Goal: Task Accomplishment & Management: Manage account settings

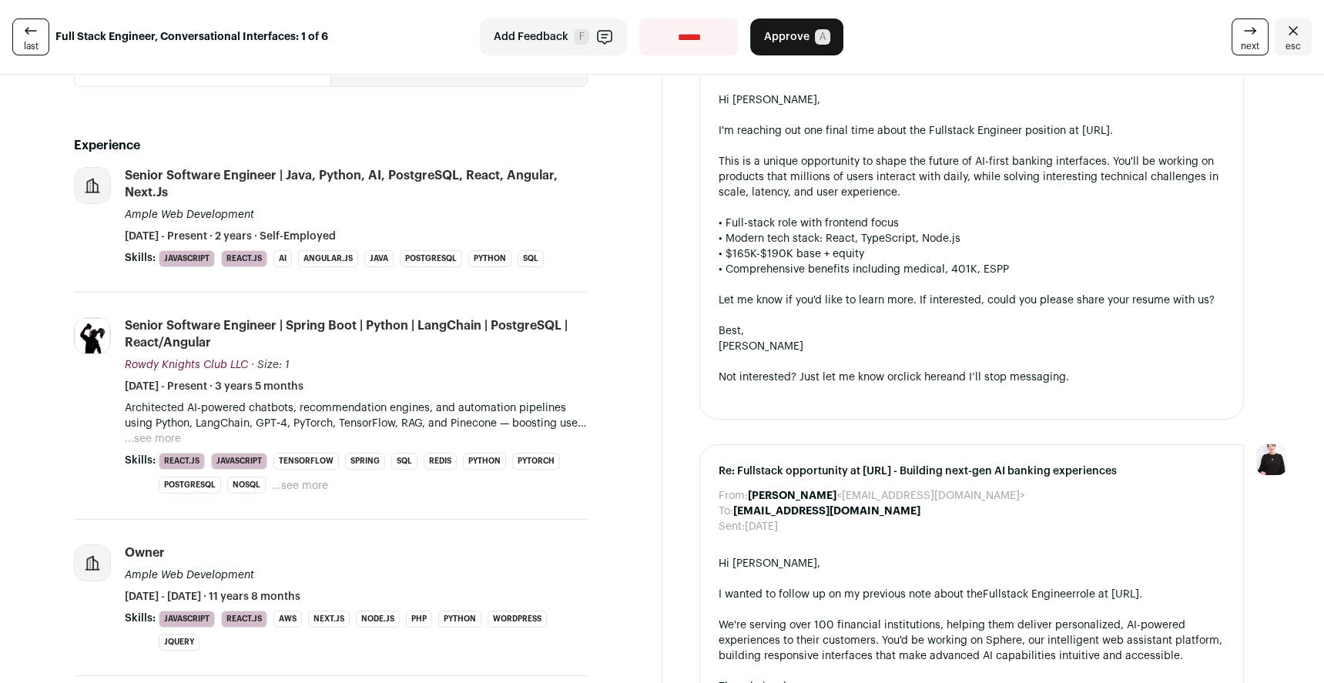
scroll to position [359, 0]
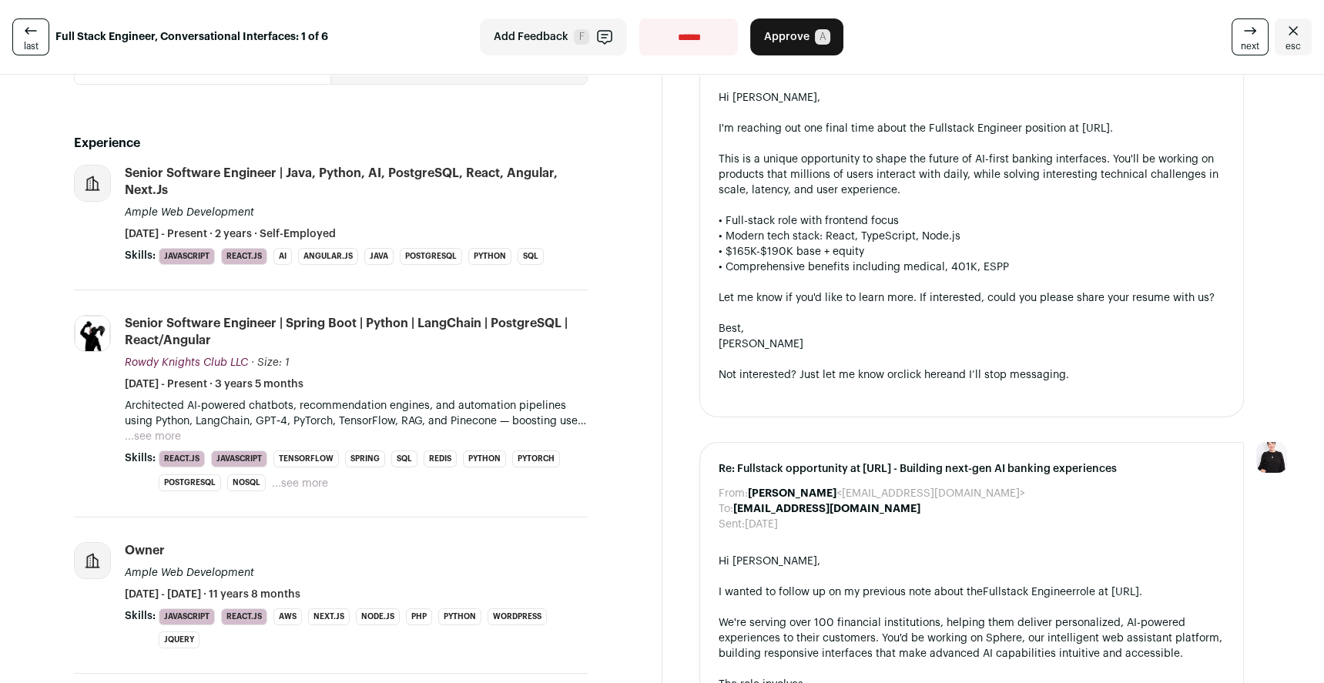
click at [462, 324] on div "Senior Software Engineer | Spring Boot | python | LangChain | PostgreSQL | Reac…" at bounding box center [356, 332] width 463 height 34
click at [152, 433] on button "...see more" at bounding box center [153, 436] width 56 height 15
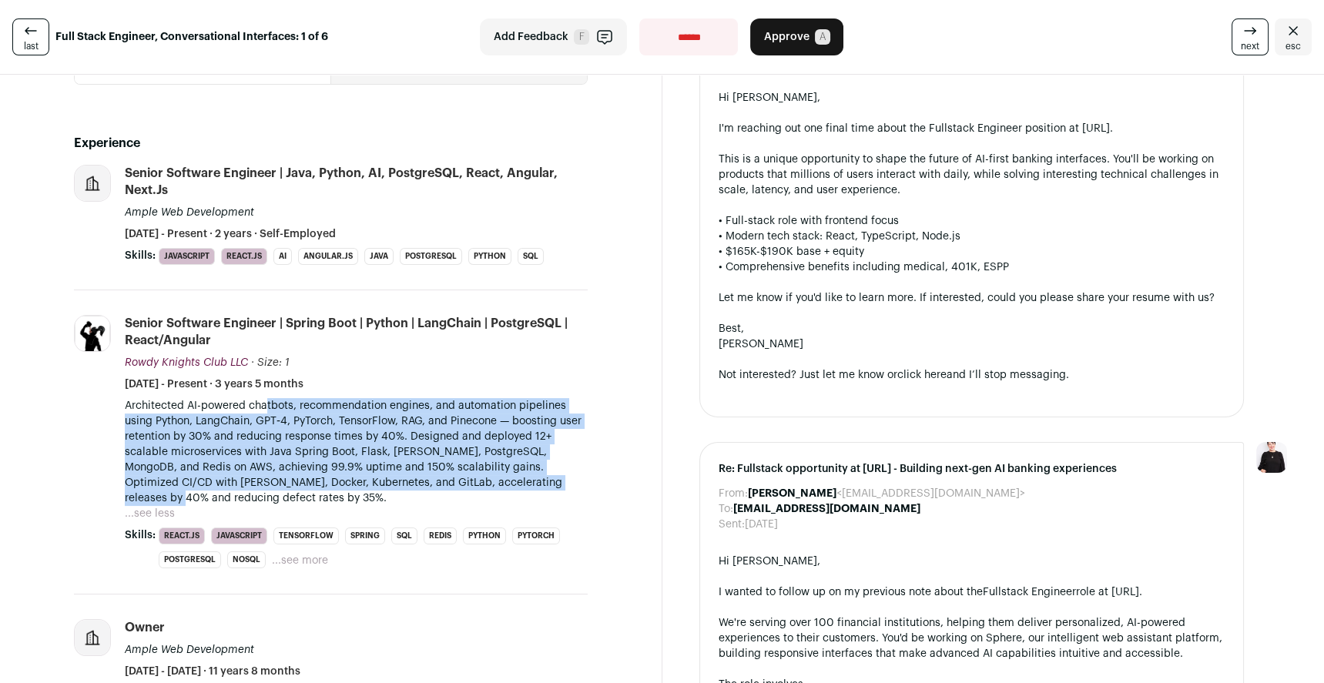
drag, startPoint x: 267, startPoint y: 398, endPoint x: 537, endPoint y: 487, distance: 283.8
click at [537, 487] on p "Architected AI-powered chatbots, recommendation engines, and automation pipelin…" at bounding box center [356, 452] width 463 height 108
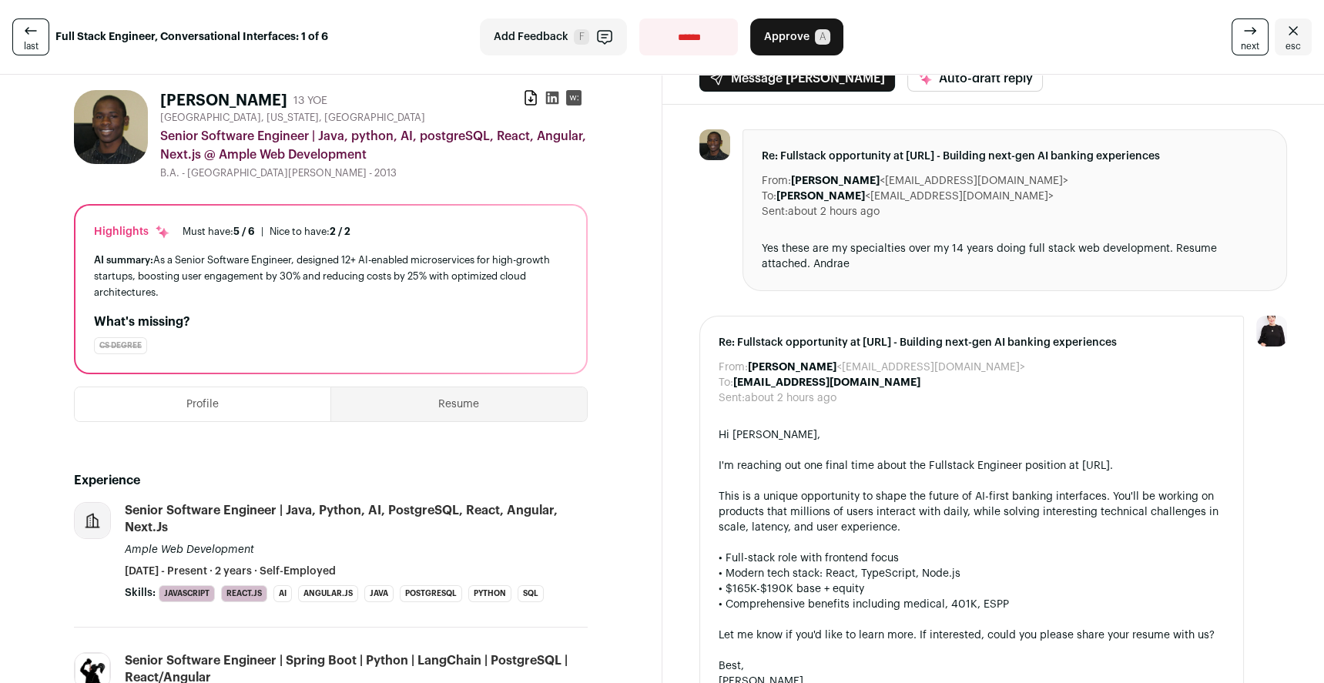
scroll to position [0, 0]
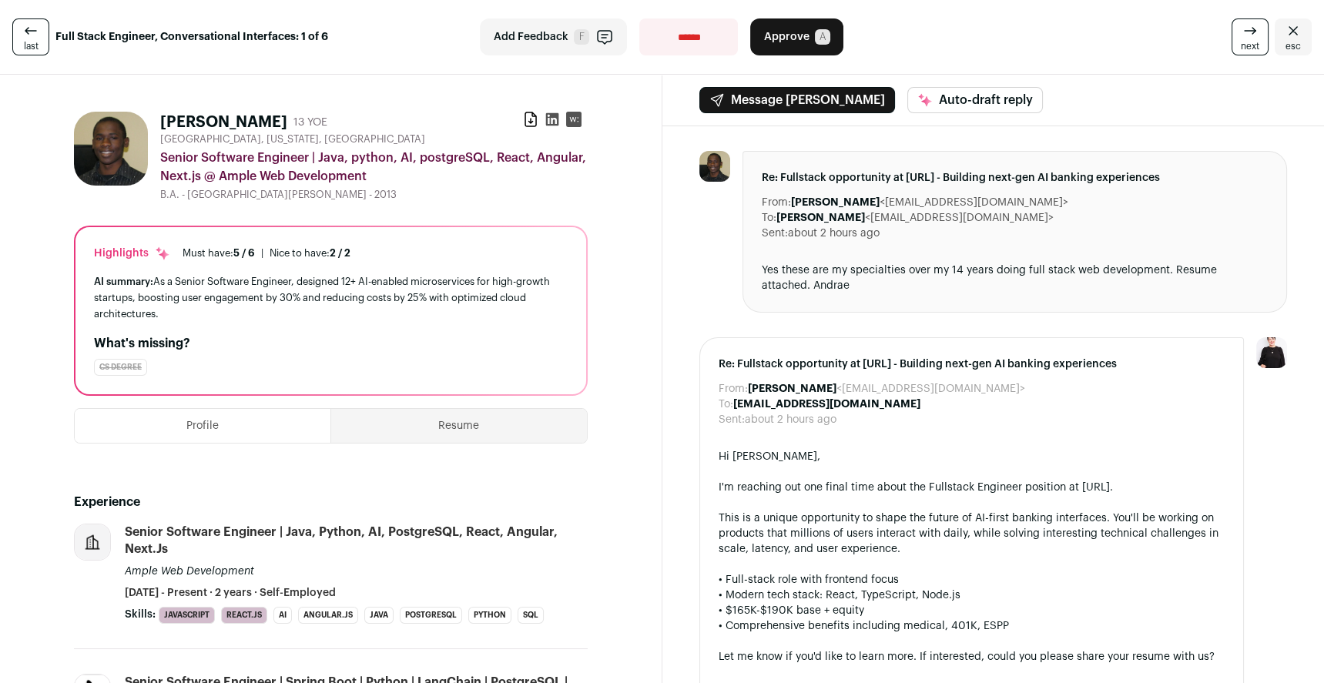
click at [786, 48] on button "Approve A" at bounding box center [796, 36] width 93 height 37
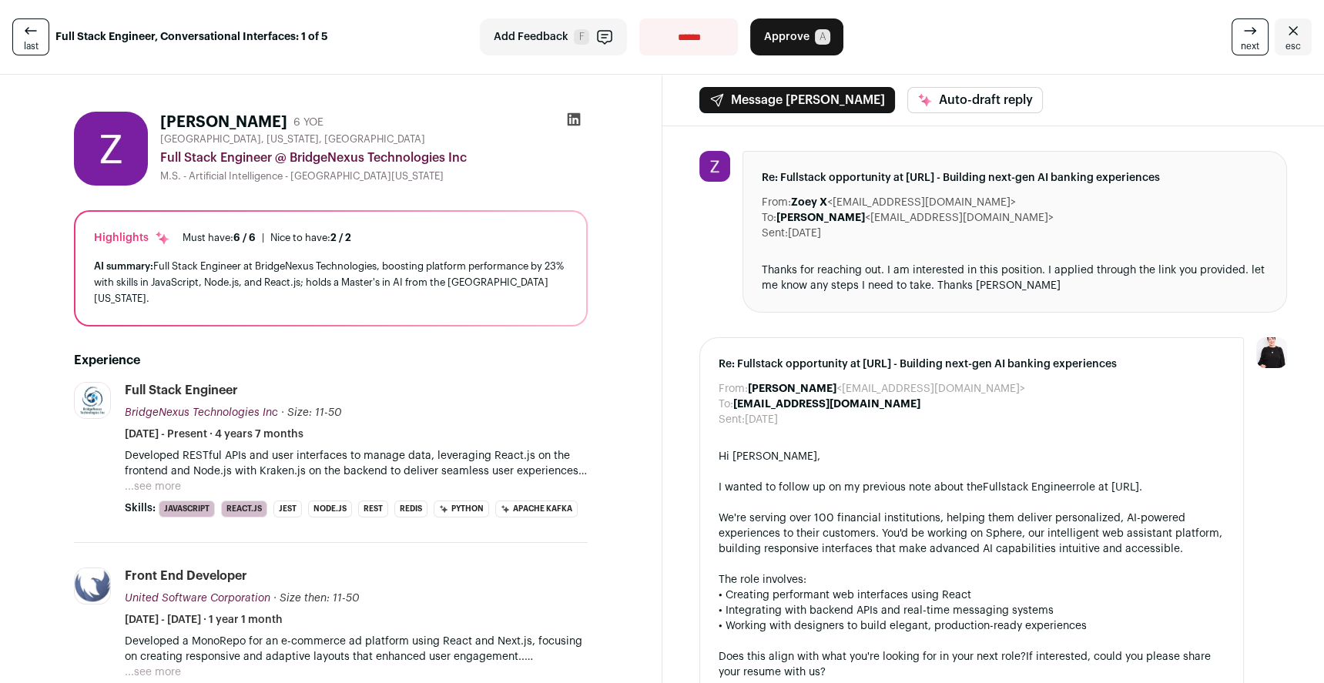
click at [942, 37] on div "next esc" at bounding box center [1099, 36] width 425 height 37
click at [1249, 39] on icon at bounding box center [1250, 31] width 18 height 18
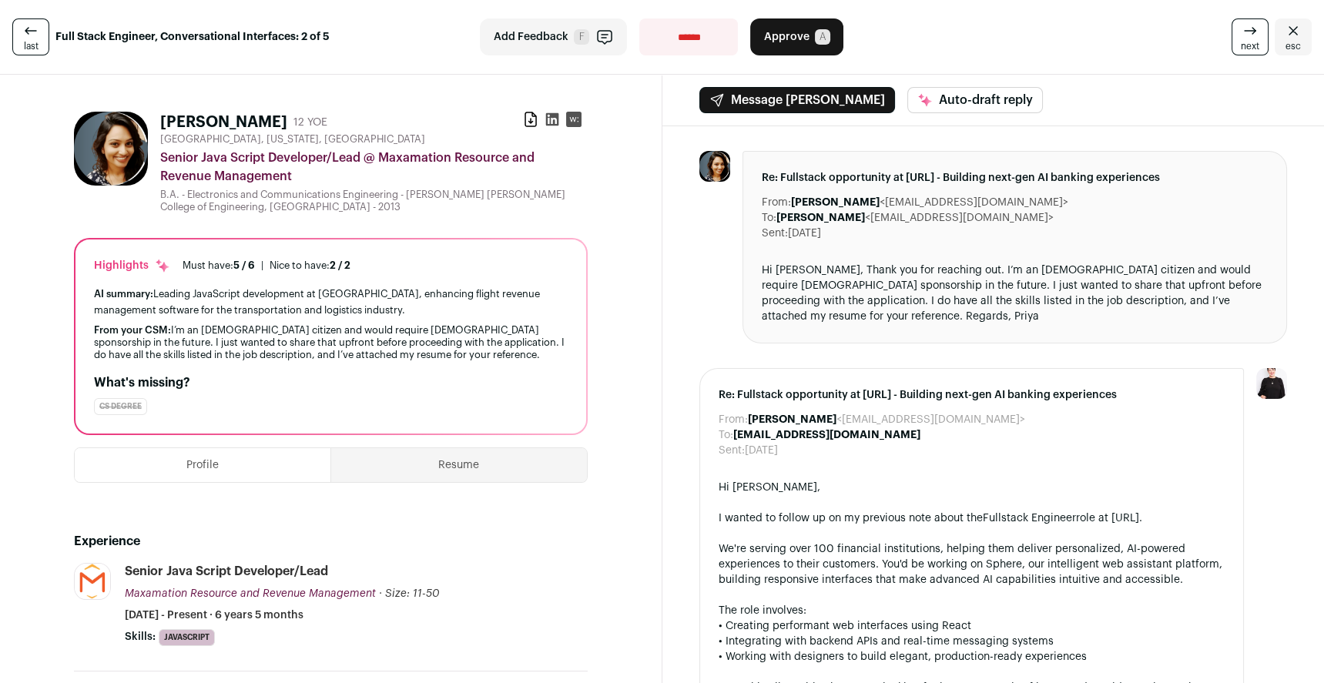
click at [1249, 39] on icon at bounding box center [1250, 31] width 18 height 18
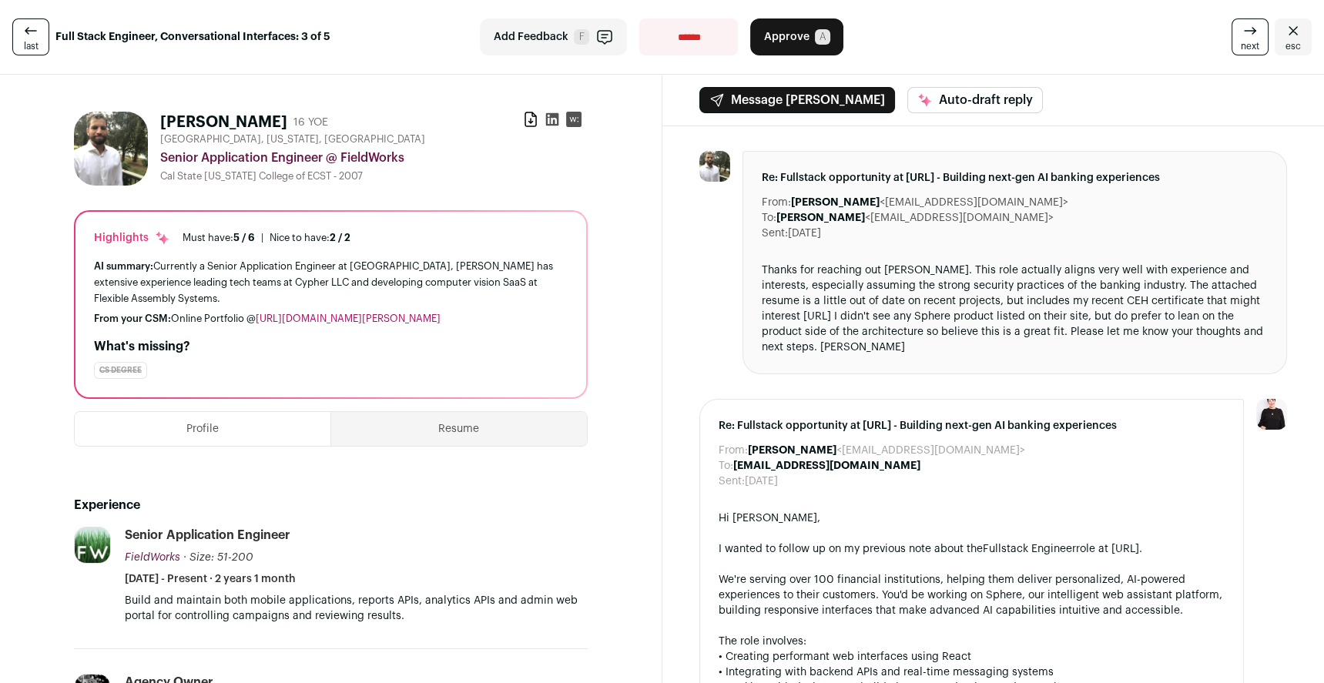
click at [1249, 39] on icon at bounding box center [1250, 31] width 18 height 18
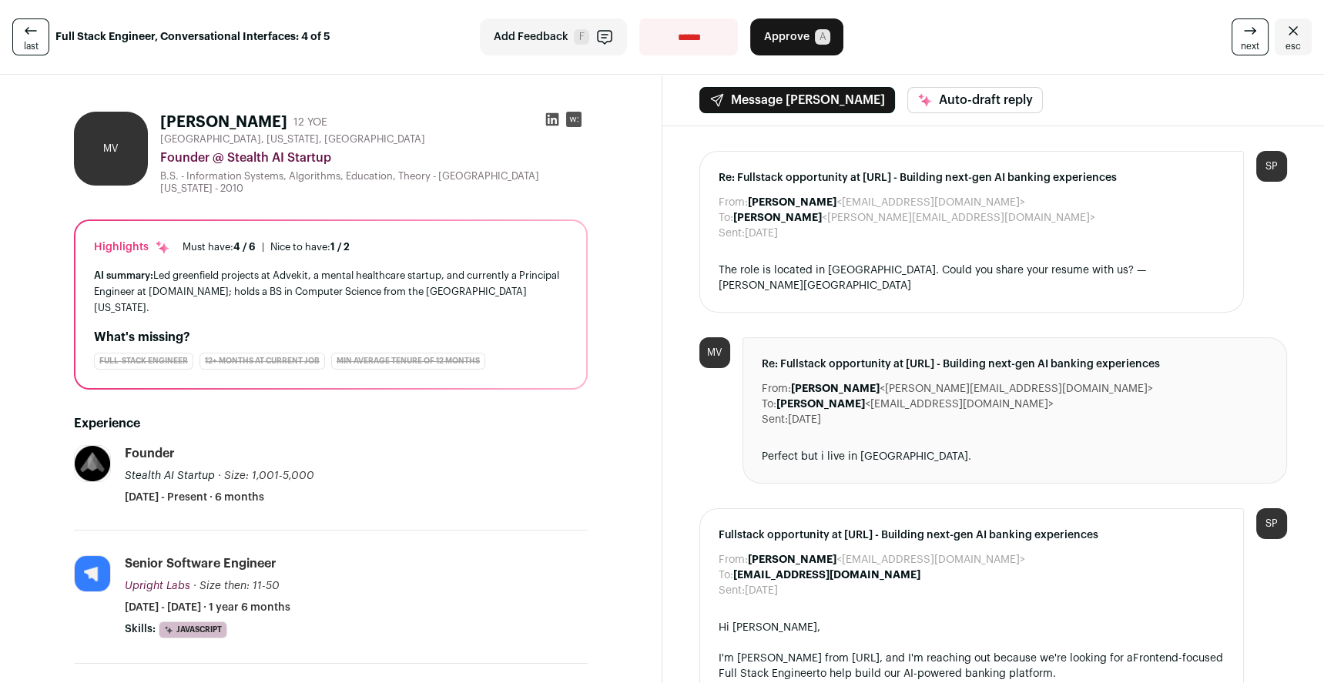
click at [1249, 39] on icon at bounding box center [1250, 31] width 18 height 18
